Goal: Task Accomplishment & Management: Manage account settings

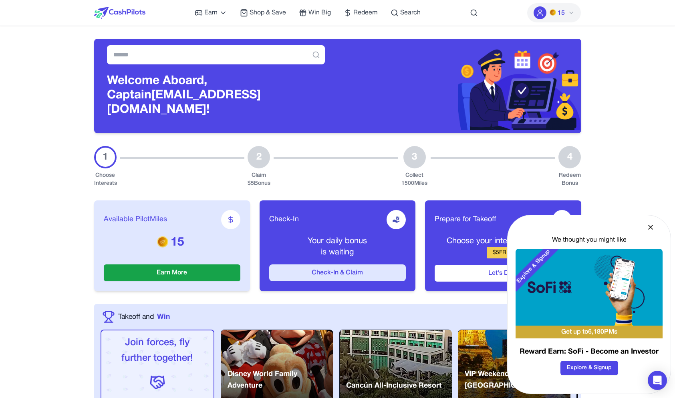
click at [292, 270] on button "Check-In & Claim" at bounding box center [337, 273] width 137 height 17
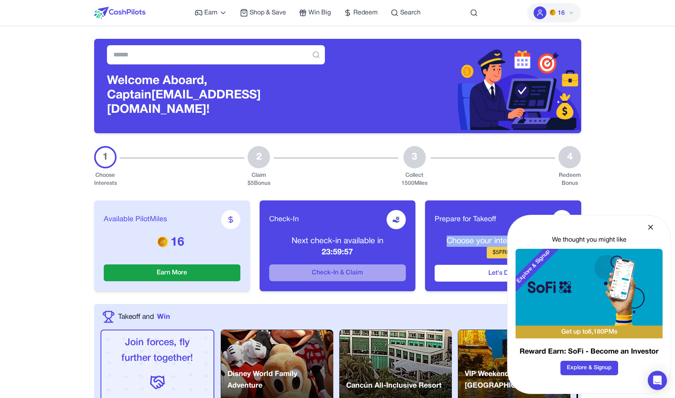
drag, startPoint x: 649, startPoint y: 226, endPoint x: 675, endPoint y: 248, distance: 33.8
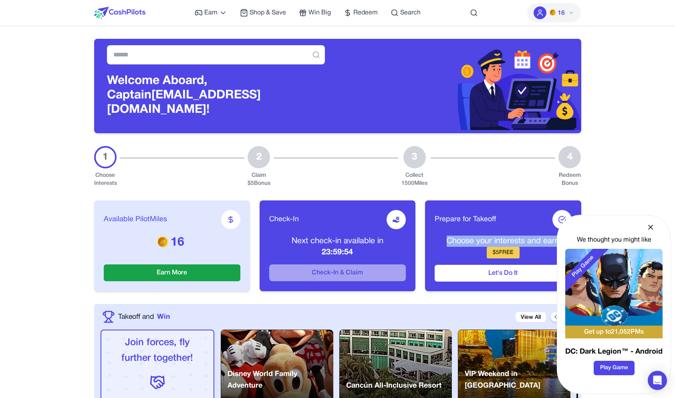
click at [634, 240] on div "We thought you might like" at bounding box center [613, 240] width 97 height 10
click at [651, 228] on icon at bounding box center [650, 227] width 4 height 4
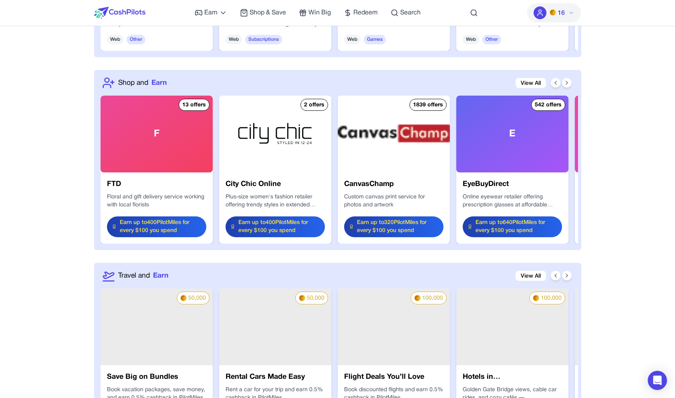
scroll to position [966, 0]
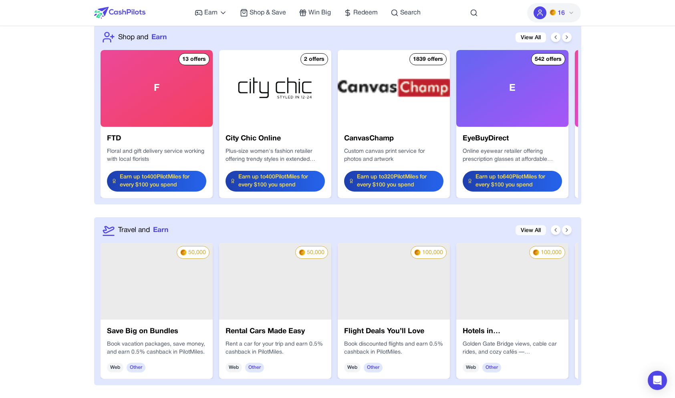
click at [535, 225] on link "View All" at bounding box center [530, 230] width 30 height 10
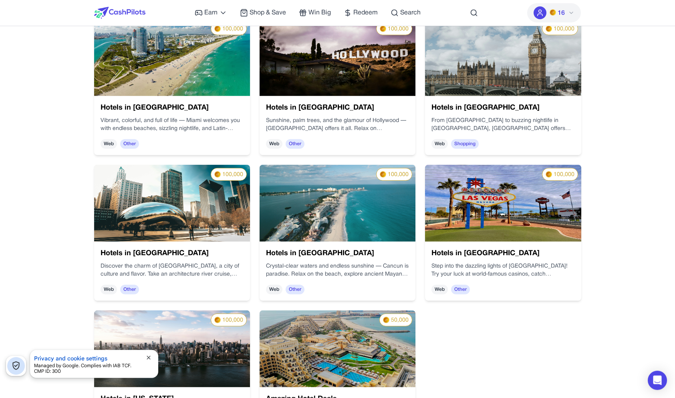
scroll to position [394, 0]
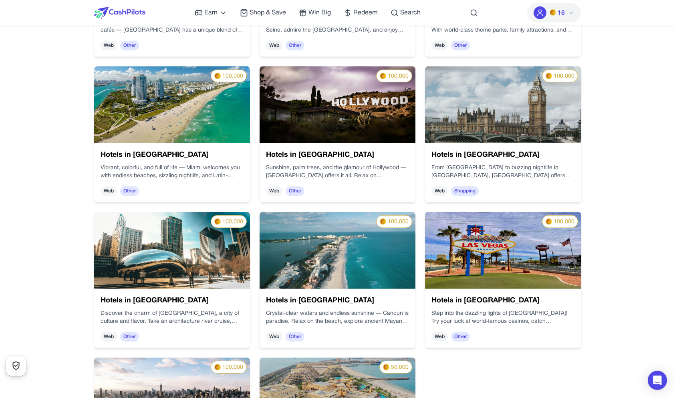
click at [117, 14] on img at bounding box center [119, 13] width 51 height 12
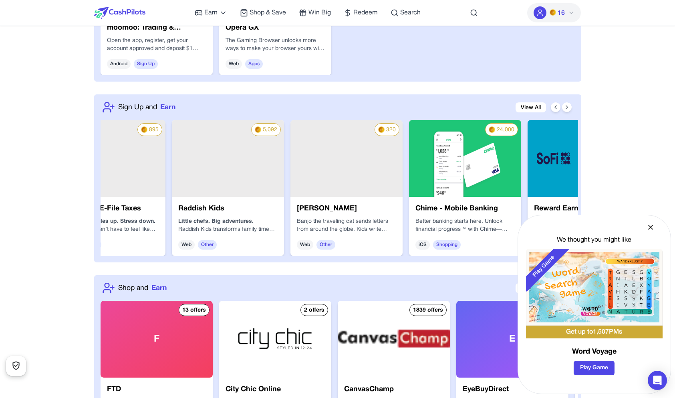
scroll to position [0, 376]
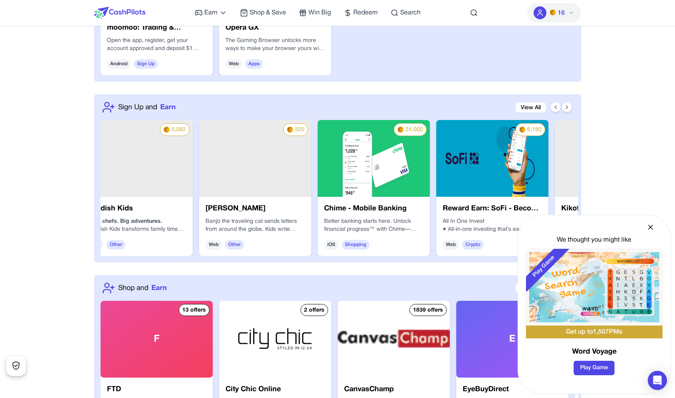
click at [292, 205] on h3 "[PERSON_NAME]" at bounding box center [254, 208] width 99 height 11
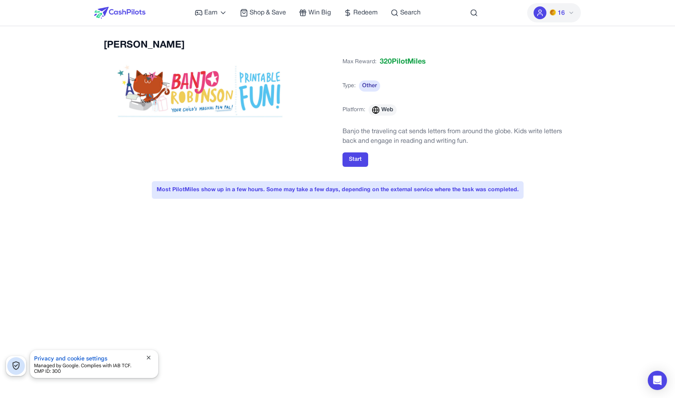
click at [149, 357] on span "close" at bounding box center [148, 358] width 6 height 6
click at [129, 16] on img at bounding box center [119, 13] width 51 height 12
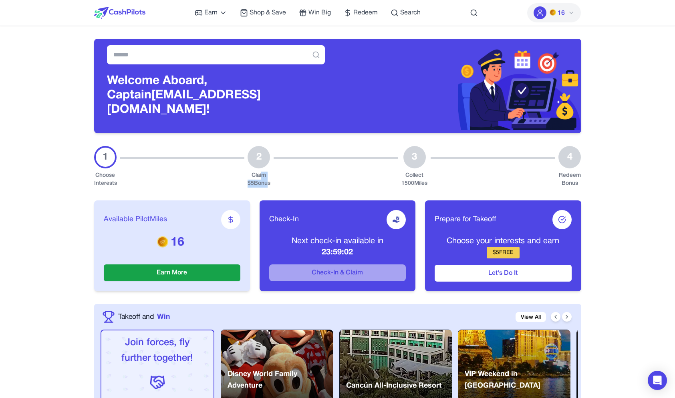
drag, startPoint x: 263, startPoint y: 169, endPoint x: 264, endPoint y: 174, distance: 4.8
click at [264, 175] on div "Claim $ 5 Bonus" at bounding box center [258, 180] width 23 height 16
click at [264, 174] on div "Claim $ 5 Bonus" at bounding box center [258, 180] width 23 height 16
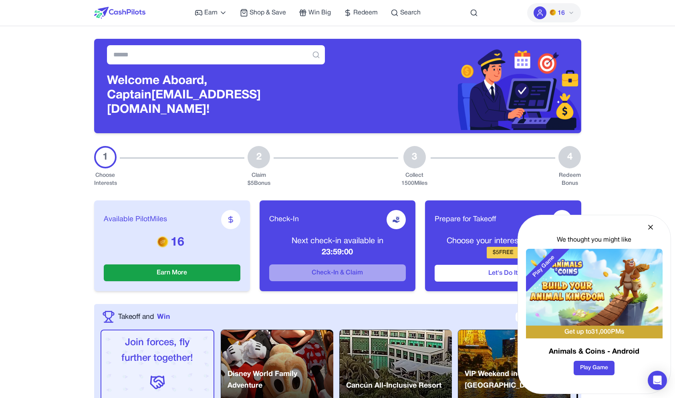
click at [556, 2] on div "16" at bounding box center [554, 13] width 54 height 26
click at [553, 17] on span "16" at bounding box center [556, 13] width 15 height 10
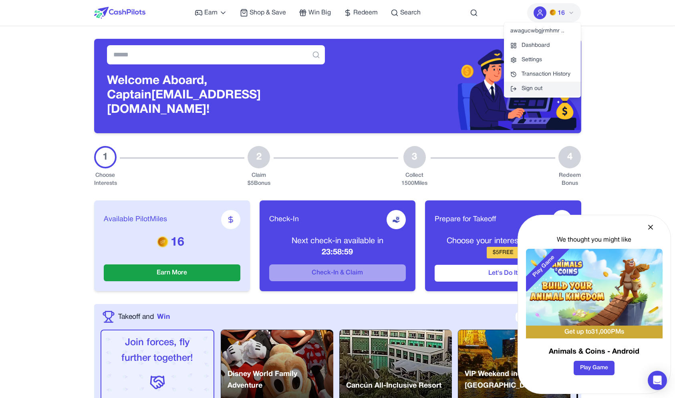
click at [551, 89] on button "Sign out" at bounding box center [542, 89] width 77 height 14
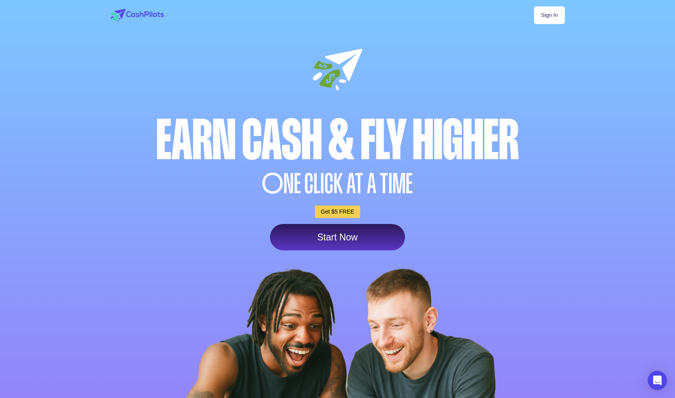
click at [551, 12] on link "Sign In" at bounding box center [549, 15] width 30 height 18
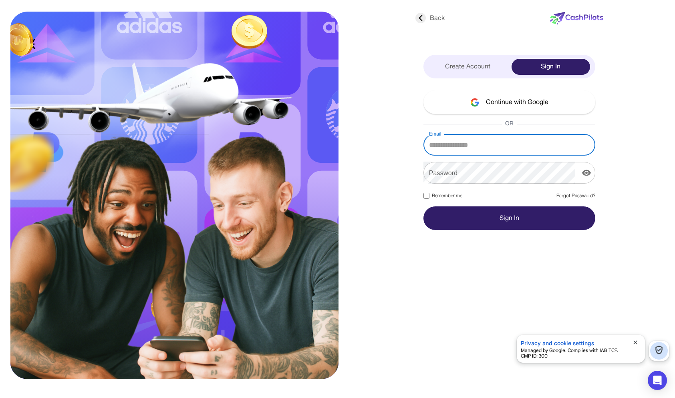
click at [478, 61] on div "Create Account" at bounding box center [467, 67] width 78 height 16
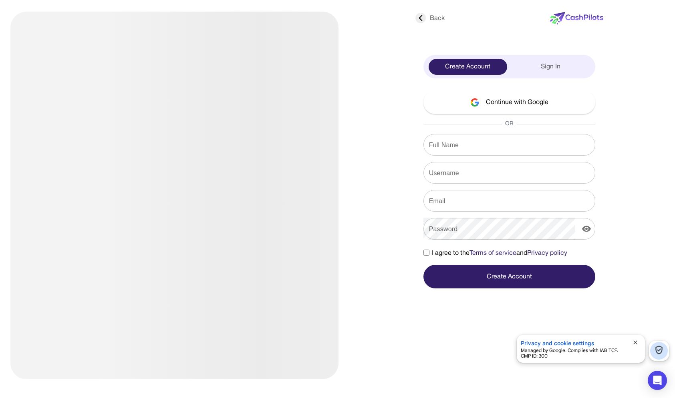
click at [635, 346] on span "close" at bounding box center [635, 343] width 6 height 6
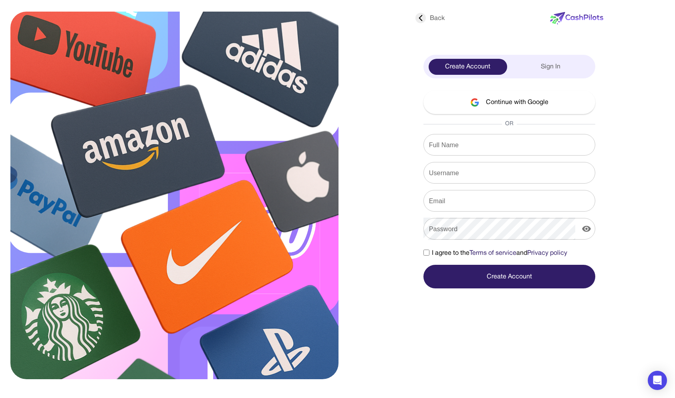
click at [522, 74] on div "Sign In" at bounding box center [550, 67] width 78 height 16
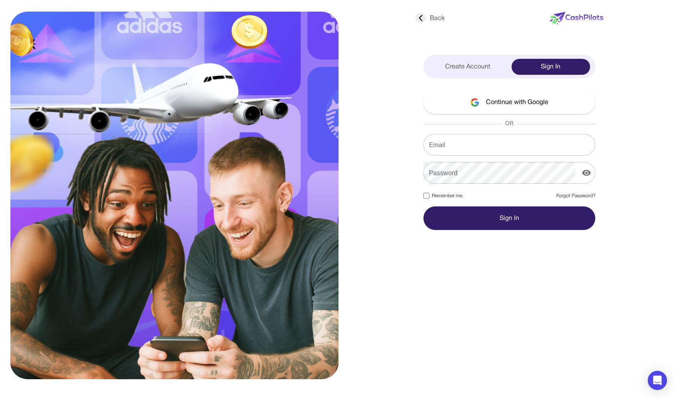
click at [489, 71] on div "Create Account" at bounding box center [467, 67] width 78 height 16
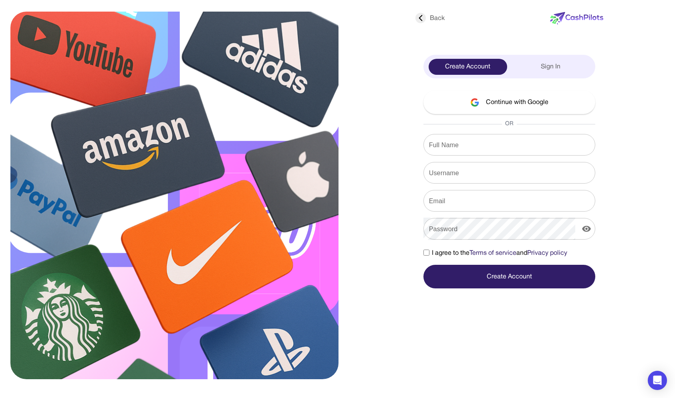
click at [550, 84] on div "Back Create Account Sign In Continue with Google OR Full Name Full Name Usernam…" at bounding box center [509, 148] width 198 height 281
click at [548, 78] on div "Back Create Account Sign In Continue with Google OR Full Name Full Name Usernam…" at bounding box center [509, 148] width 198 height 281
click at [548, 78] on div "Create Account Sign In" at bounding box center [509, 67] width 172 height 24
click at [546, 74] on div "Sign In" at bounding box center [550, 67] width 78 height 16
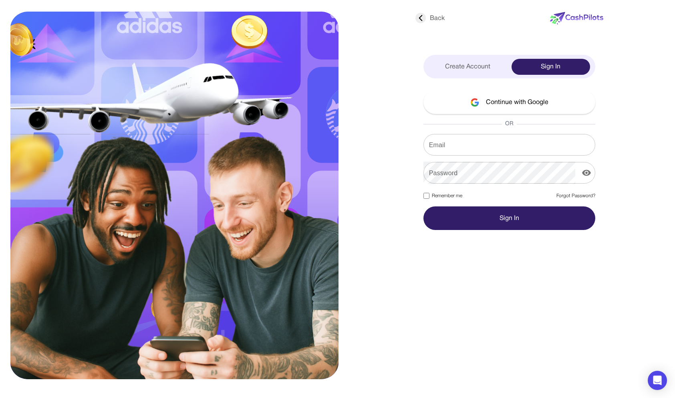
click at [545, 133] on div "Continue with Google OR Email Email Password Password Remember me Forgot Passwo…" at bounding box center [509, 161] width 172 height 140
click at [546, 144] on input "Email" at bounding box center [509, 145] width 172 height 22
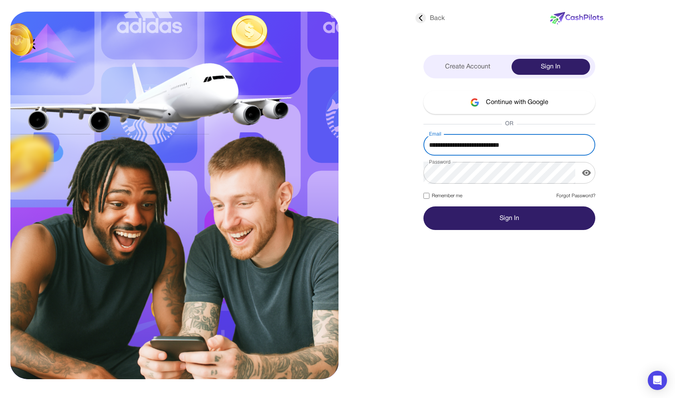
type input "**********"
click at [460, 193] on label "Remember me" at bounding box center [442, 196] width 39 height 7
click at [461, 207] on button "Sign In" at bounding box center [509, 219] width 172 height 24
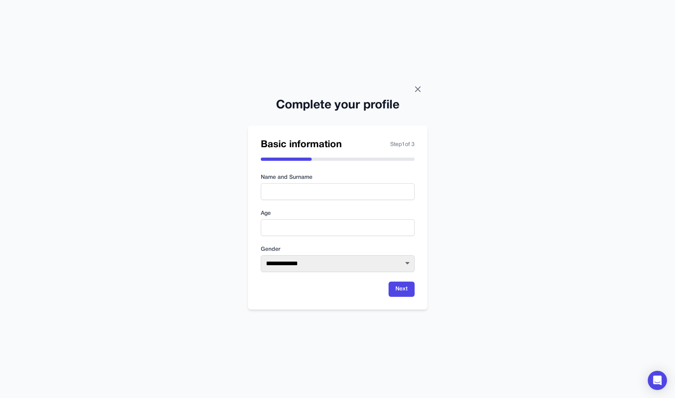
click at [415, 86] on icon at bounding box center [418, 89] width 10 height 10
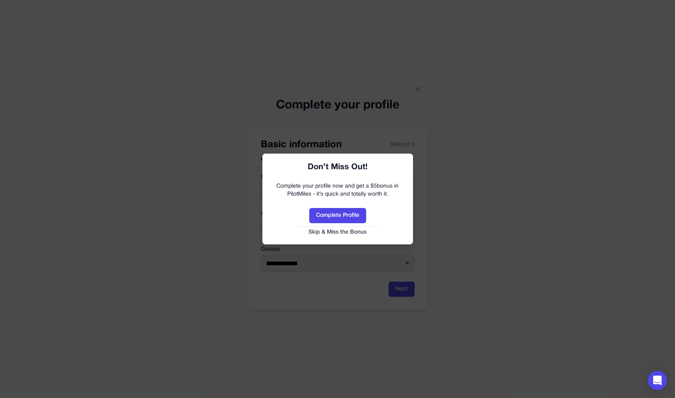
click at [357, 231] on button "Skip & Miss the Bonus" at bounding box center [337, 233] width 135 height 8
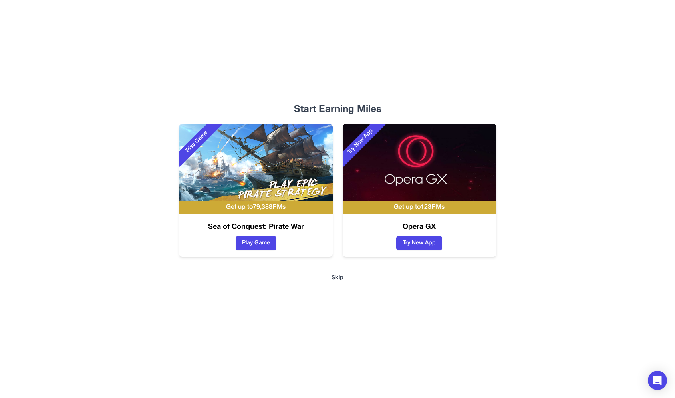
click at [334, 276] on button "Skip" at bounding box center [338, 278] width 12 height 8
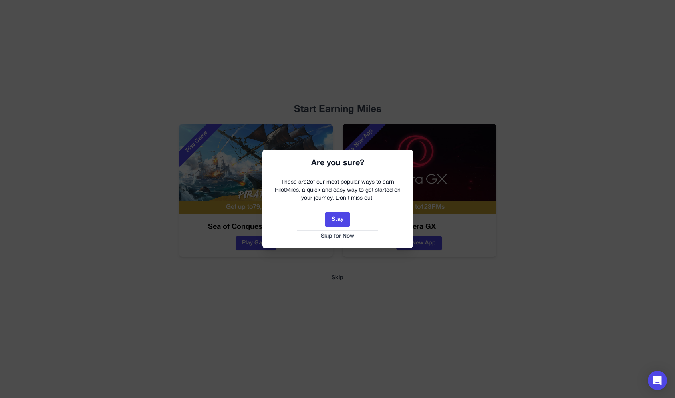
click at [337, 238] on button "Skip for Now" at bounding box center [337, 237] width 135 height 8
